Goal: Task Accomplishment & Management: Manage account settings

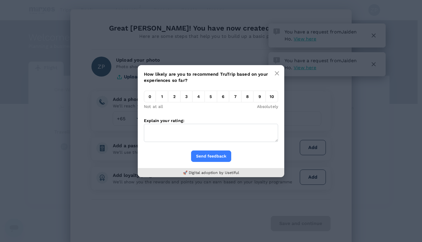
click at [275, 73] on icon "button" at bounding box center [277, 73] width 5 height 5
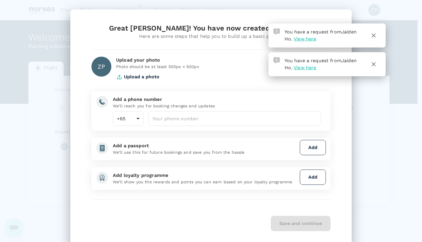
click at [188, 120] on input "number" at bounding box center [234, 118] width 173 height 15
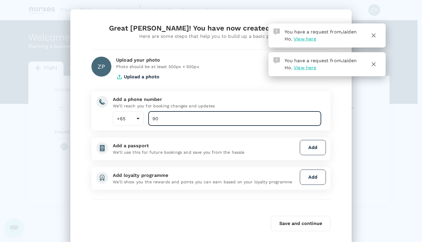
type input "90477167"
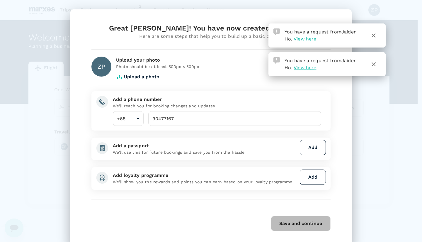
click at [307, 225] on button "Save and continue" at bounding box center [301, 223] width 60 height 15
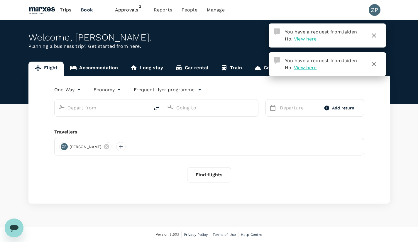
click at [307, 39] on span "View here" at bounding box center [305, 39] width 23 height 6
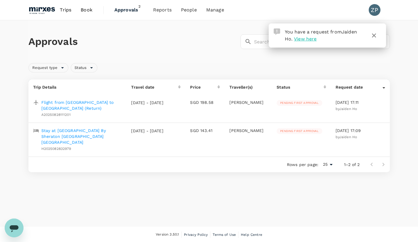
click at [310, 42] on div "You have a request from [PERSON_NAME] . View here" at bounding box center [321, 33] width 82 height 19
click at [377, 34] on button "button" at bounding box center [374, 35] width 14 height 14
click at [374, 35] on icon "button" at bounding box center [374, 35] width 4 height 4
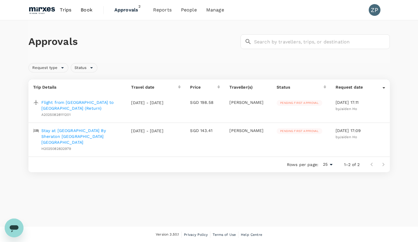
click at [132, 11] on span "Approvals" at bounding box center [128, 9] width 29 height 7
click at [91, 105] on p "Flight from [GEOGRAPHIC_DATA] to [GEOGRAPHIC_DATA] (Return)" at bounding box center [81, 105] width 81 height 12
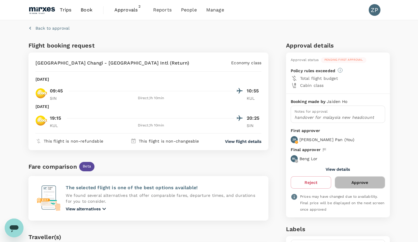
click at [369, 184] on button "Approve" at bounding box center [359, 182] width 50 height 12
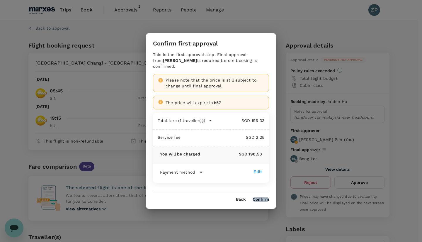
click at [263, 197] on button "Confirm" at bounding box center [261, 199] width 16 height 5
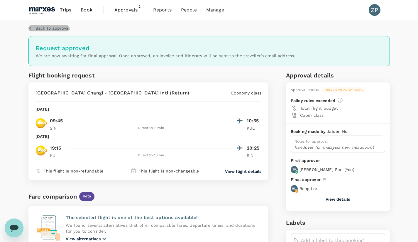
click at [62, 28] on p "Back to approval" at bounding box center [52, 28] width 34 height 6
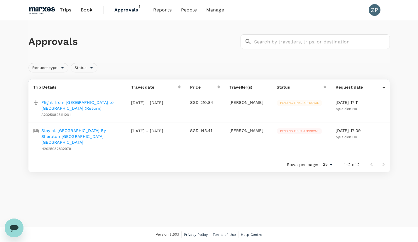
click at [82, 133] on p "Stay at [GEOGRAPHIC_DATA] By Sheraton [GEOGRAPHIC_DATA] [GEOGRAPHIC_DATA]" at bounding box center [81, 136] width 81 height 18
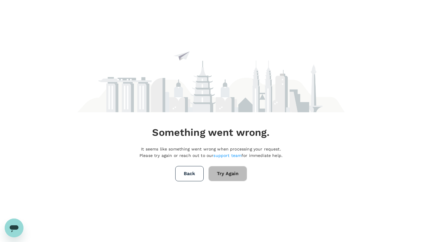
click at [224, 176] on button "Try Again" at bounding box center [227, 173] width 39 height 15
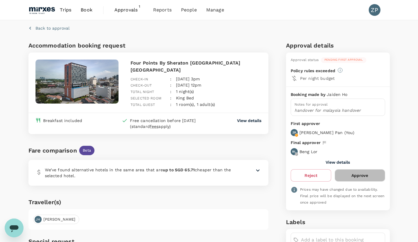
click at [371, 178] on button "Approve" at bounding box center [359, 175] width 50 height 12
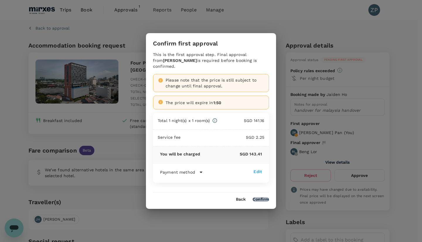
click at [263, 198] on button "Confirm" at bounding box center [261, 199] width 16 height 5
